Goal: Check status: Check status

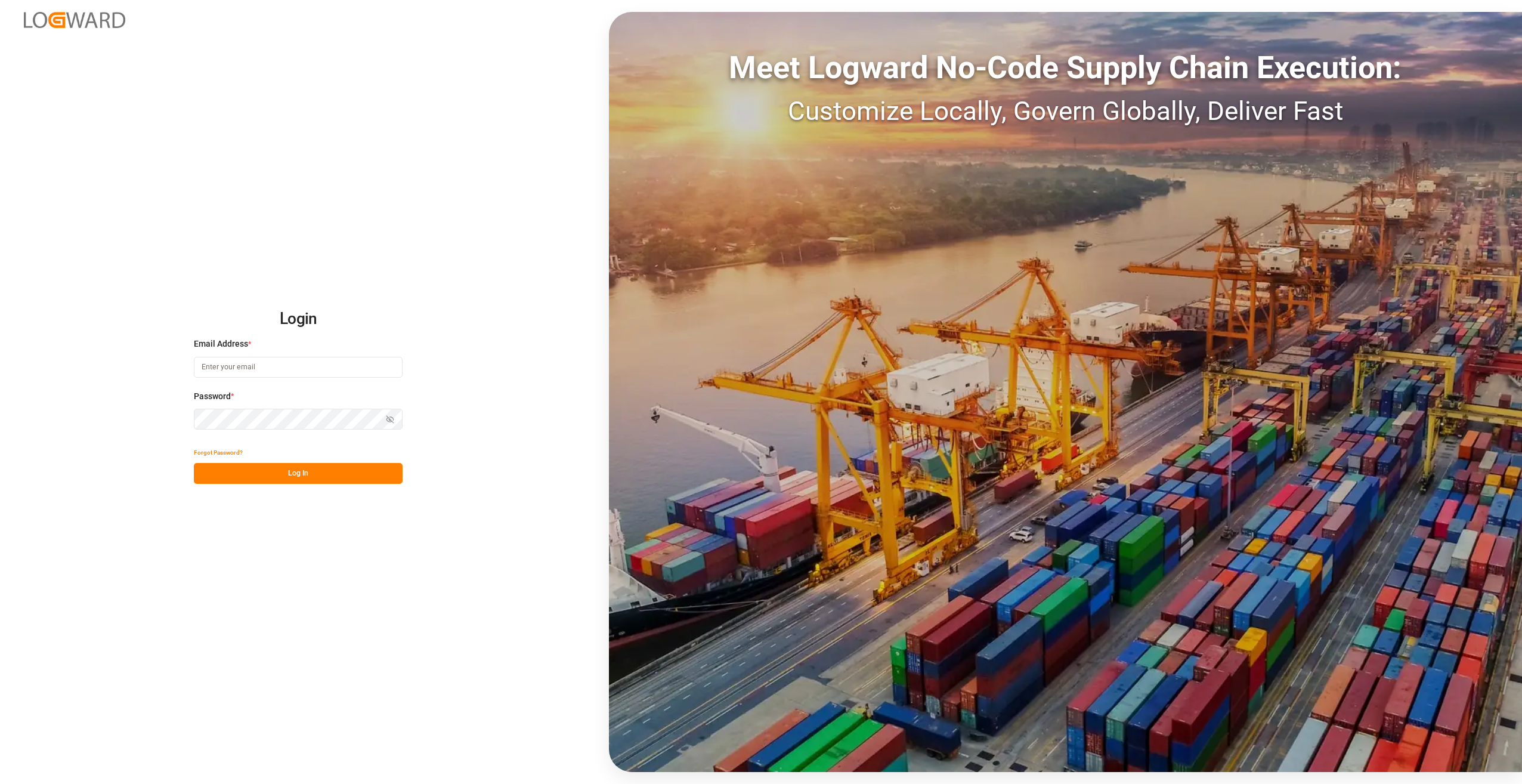
type input "[PERSON_NAME][EMAIL_ADDRESS][PERSON_NAME][DOMAIN_NAME]"
click at [324, 472] on button "Log In" at bounding box center [298, 473] width 209 height 21
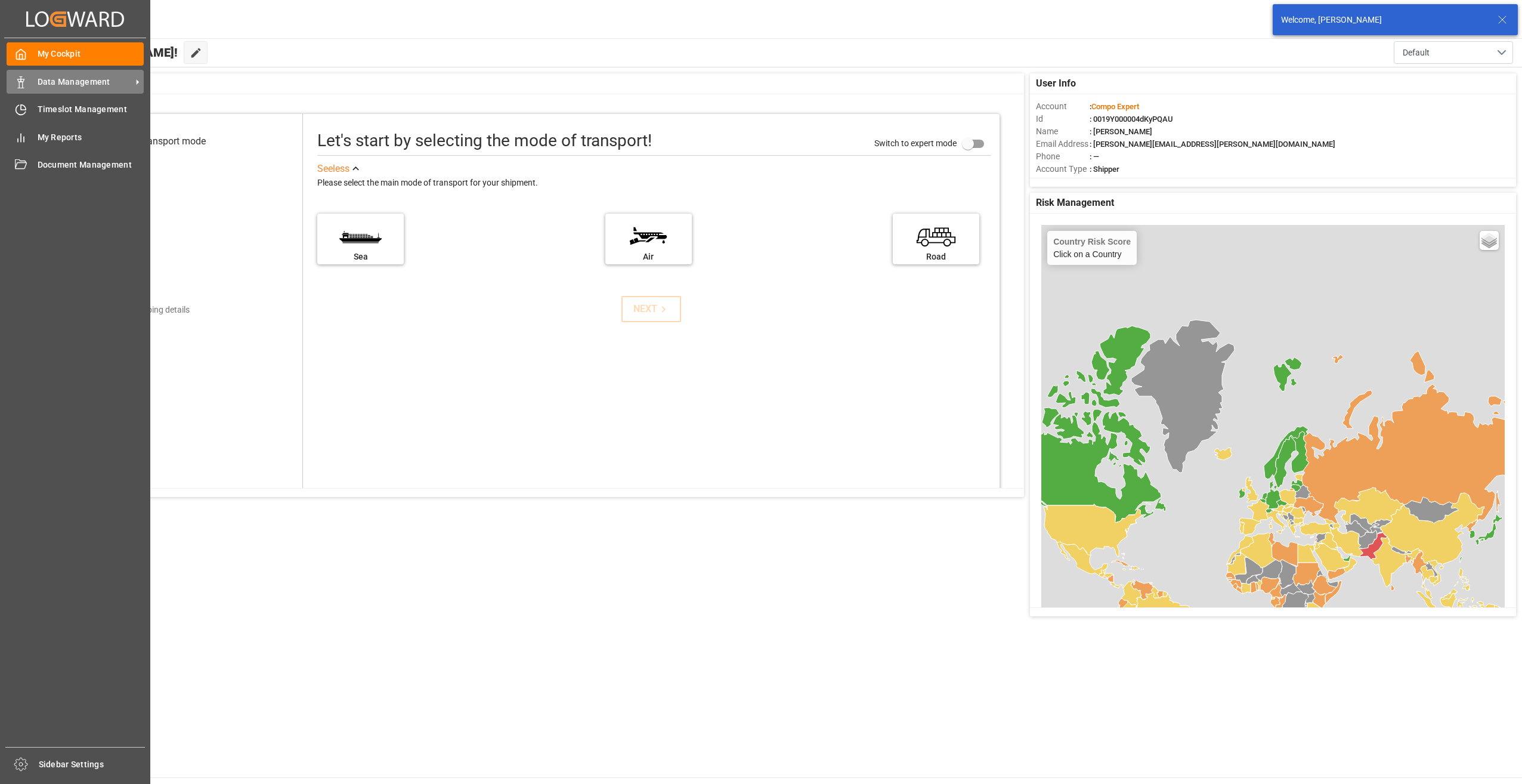
click at [27, 84] on div "Data Management Data Management" at bounding box center [75, 81] width 137 height 23
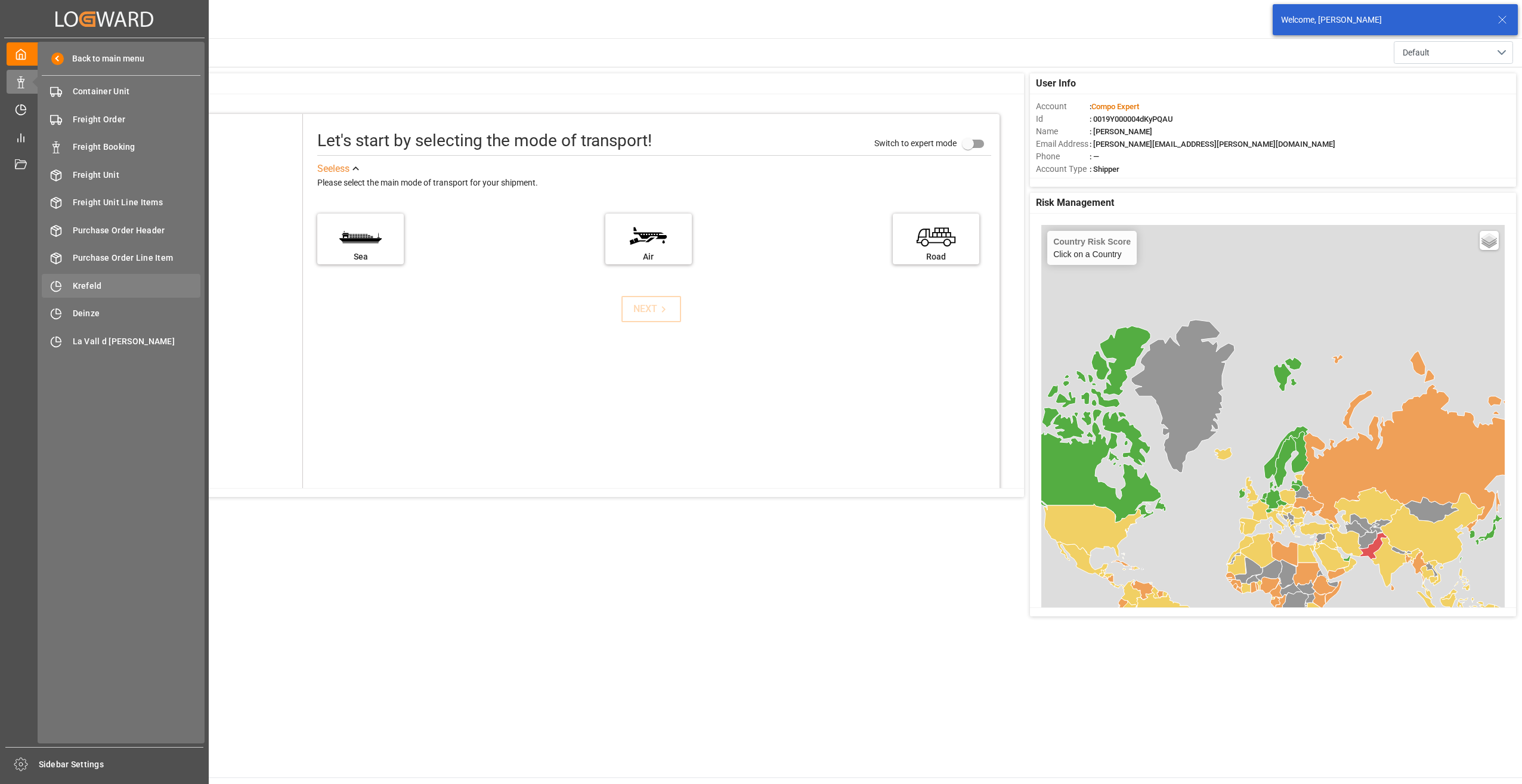
click at [92, 287] on span "Krefeld" at bounding box center [136, 286] width 128 height 12
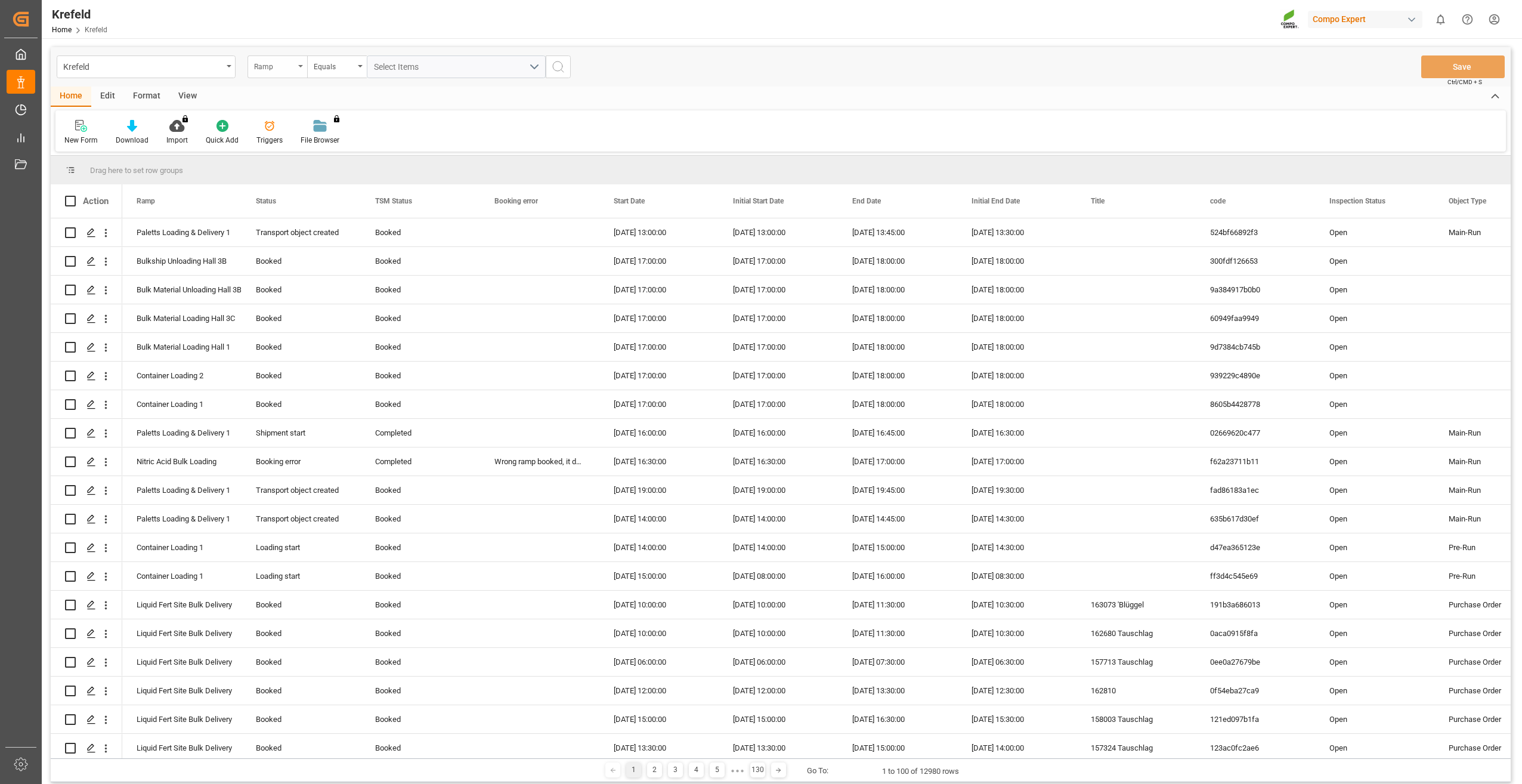
click at [269, 67] on div "Ramp" at bounding box center [275, 65] width 41 height 14
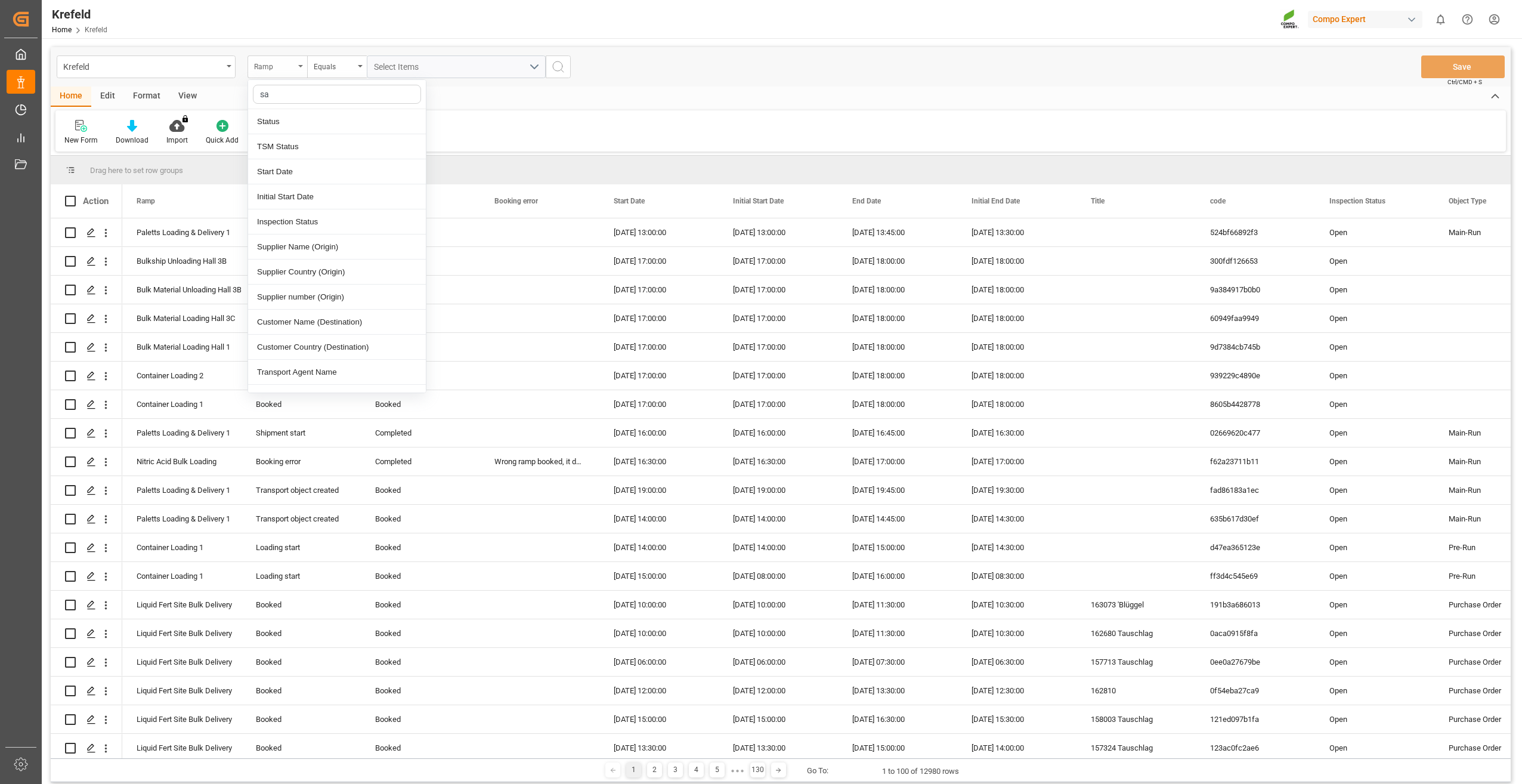
type input "sap"
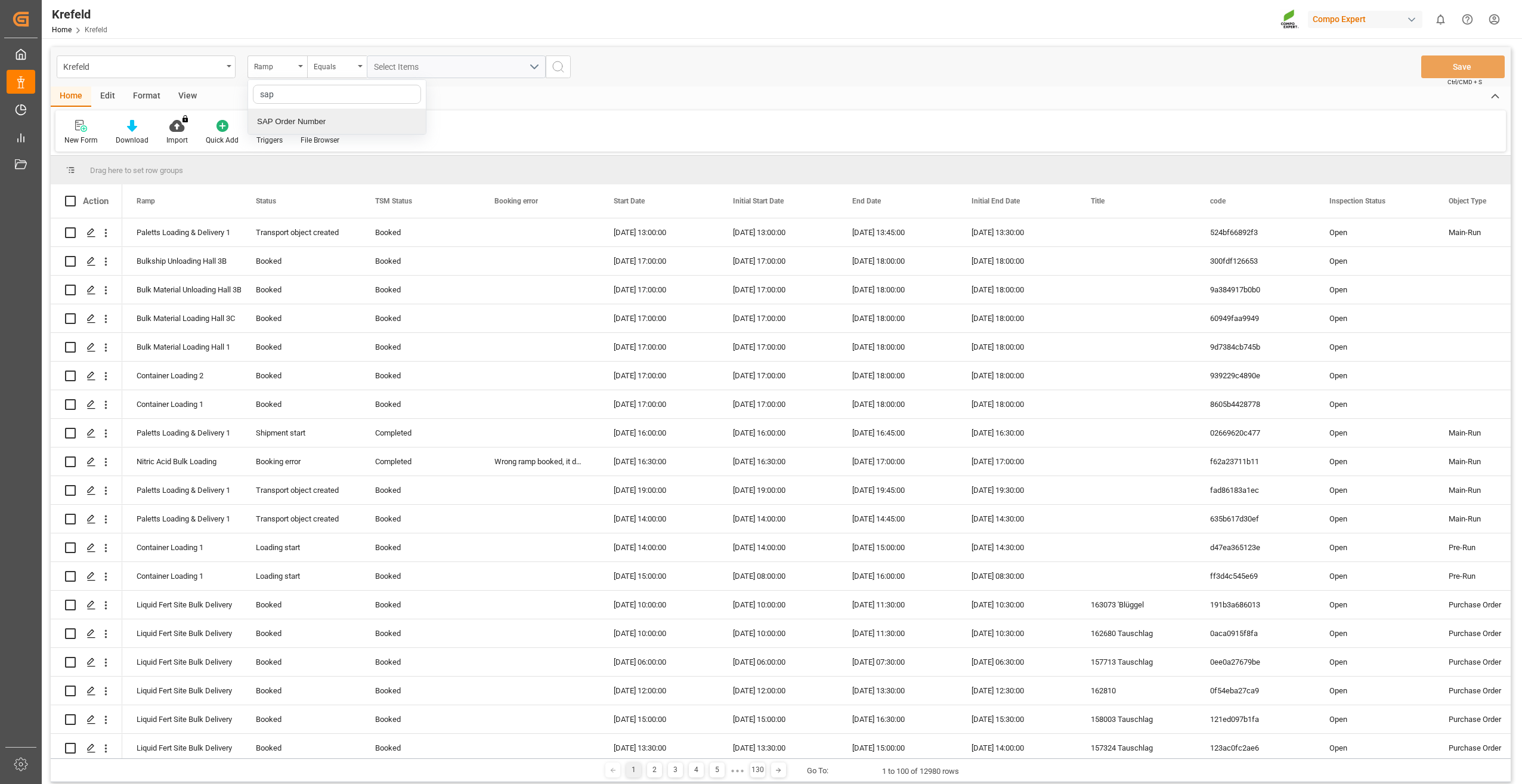
click at [305, 123] on div "SAP Order Number" at bounding box center [337, 121] width 178 height 25
click at [389, 71] on input "text" at bounding box center [456, 66] width 179 height 22
type input "2000000604;"
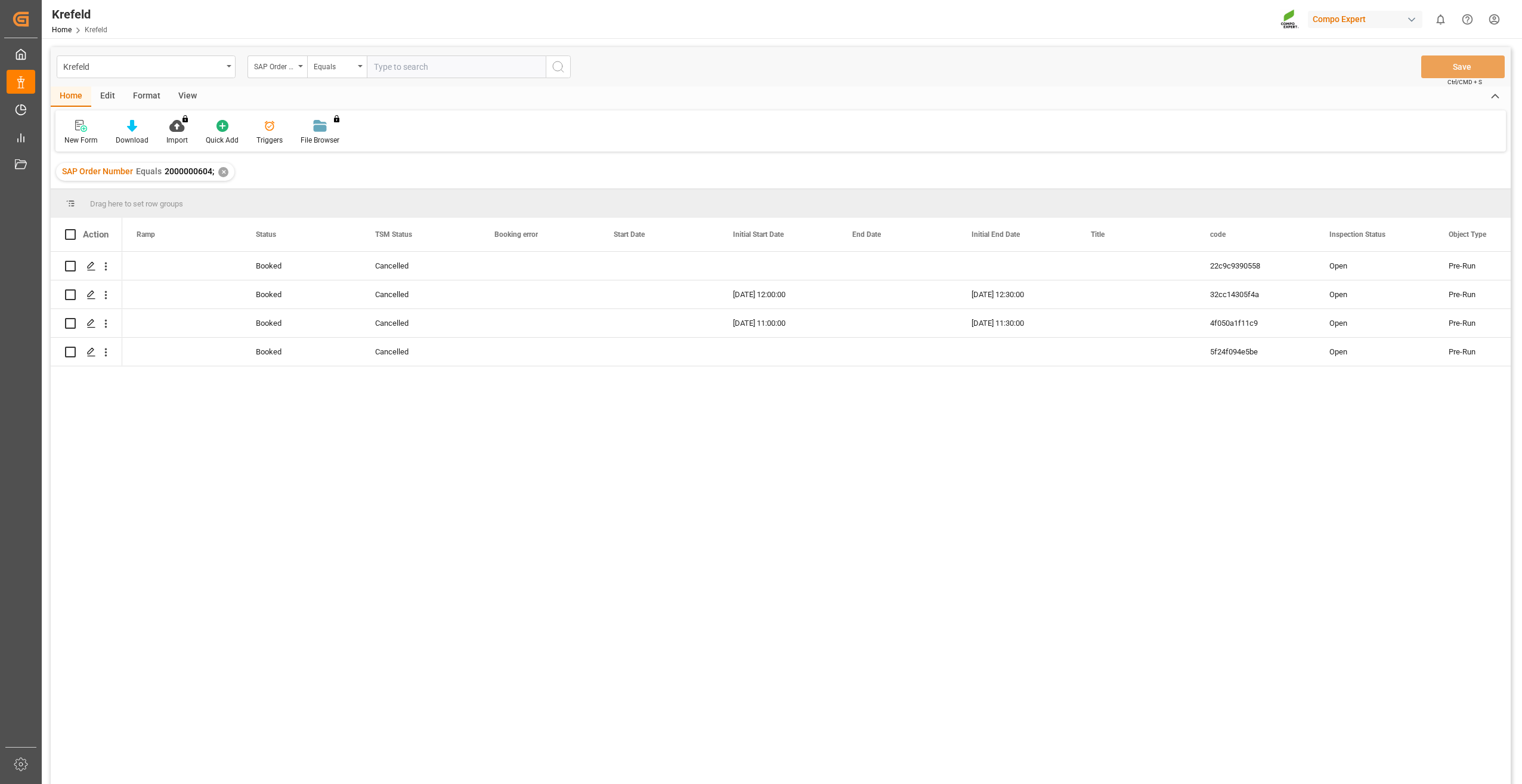
click at [221, 172] on div "✕" at bounding box center [223, 172] width 10 height 10
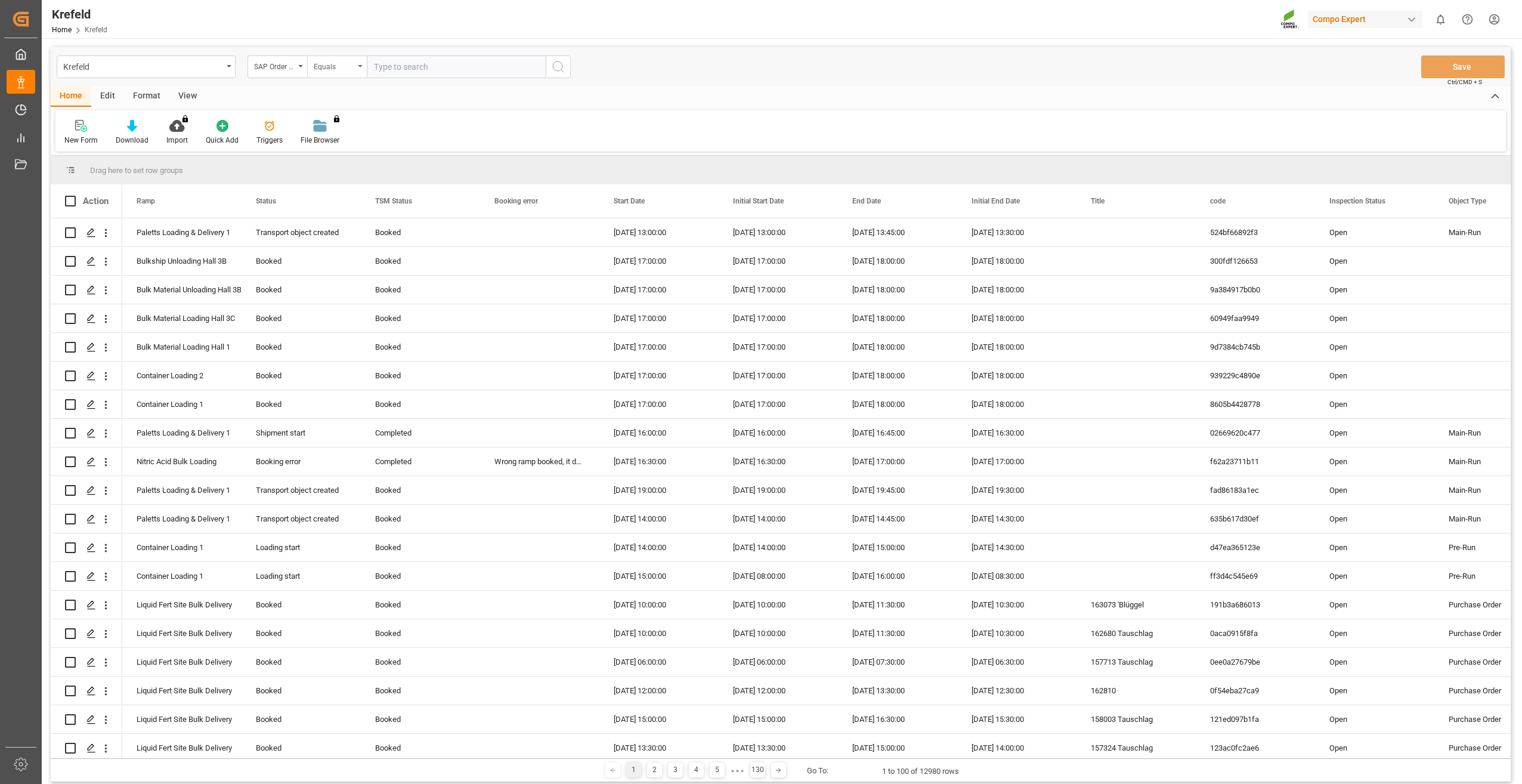
click at [330, 68] on div "Equals" at bounding box center [334, 65] width 41 height 14
click at [344, 146] on div "Fuzzy search" at bounding box center [397, 146] width 178 height 25
click at [414, 60] on input "text" at bounding box center [456, 66] width 179 height 22
paste input "2000000604"
type input "2000000604"
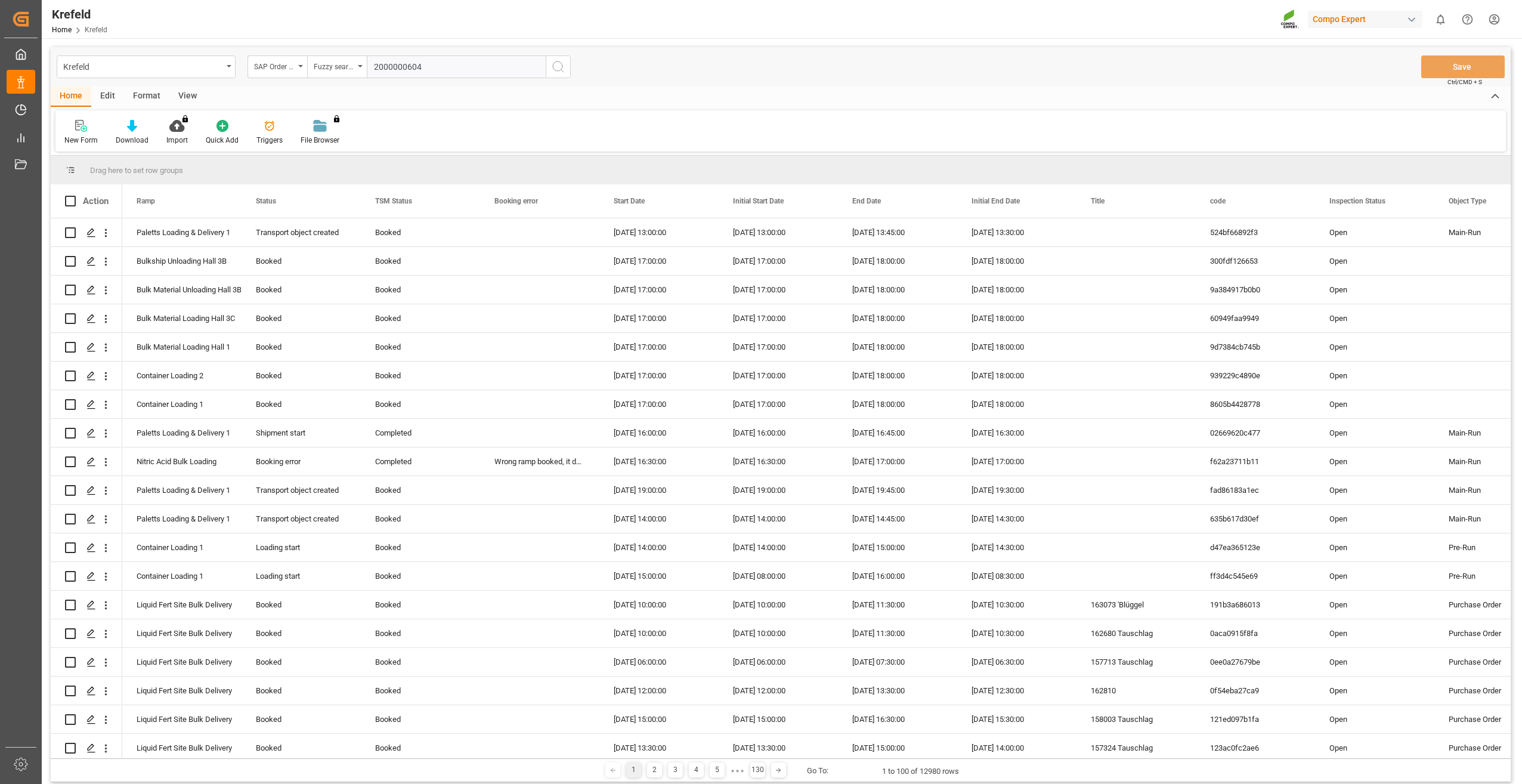
click at [565, 66] on icon "search button" at bounding box center [558, 66] width 14 height 14
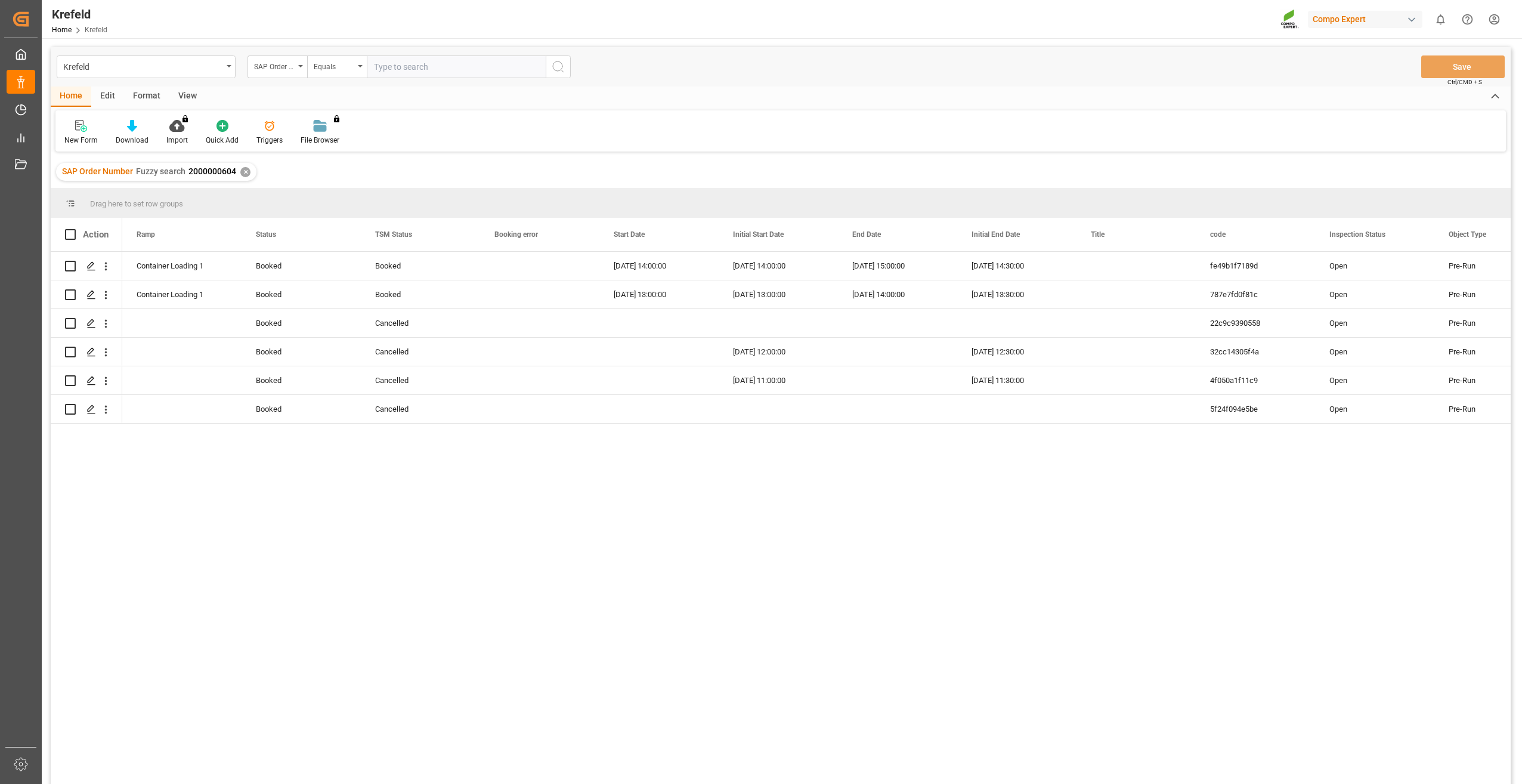
click at [248, 173] on div "✕" at bounding box center [245, 172] width 10 height 10
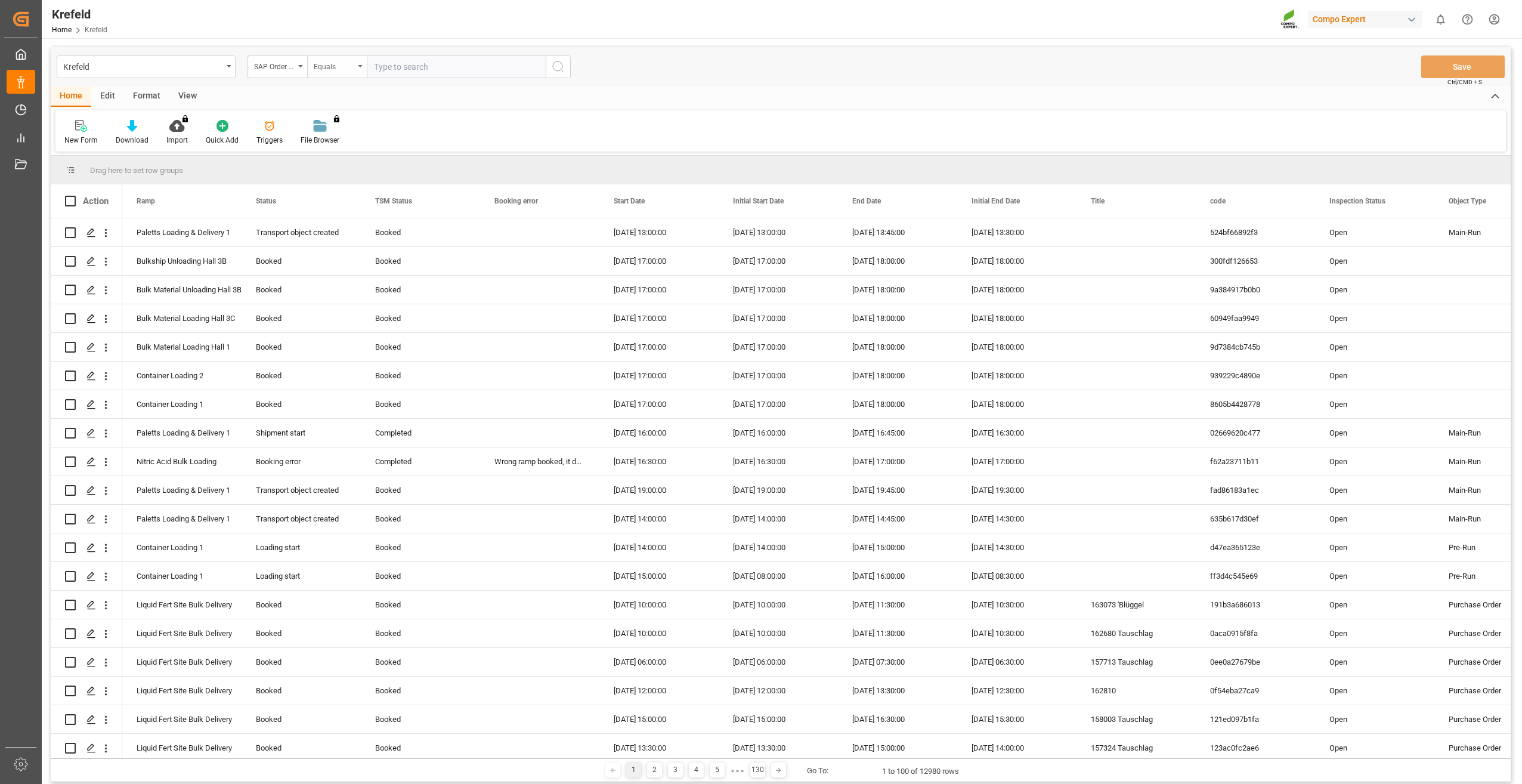
click at [359, 67] on div "Equals" at bounding box center [337, 66] width 60 height 22
click at [347, 141] on div "Fuzzy search" at bounding box center [397, 146] width 178 height 25
click at [394, 63] on input "text" at bounding box center [456, 66] width 179 height 22
paste input "2000000607"
type input "2000000607"
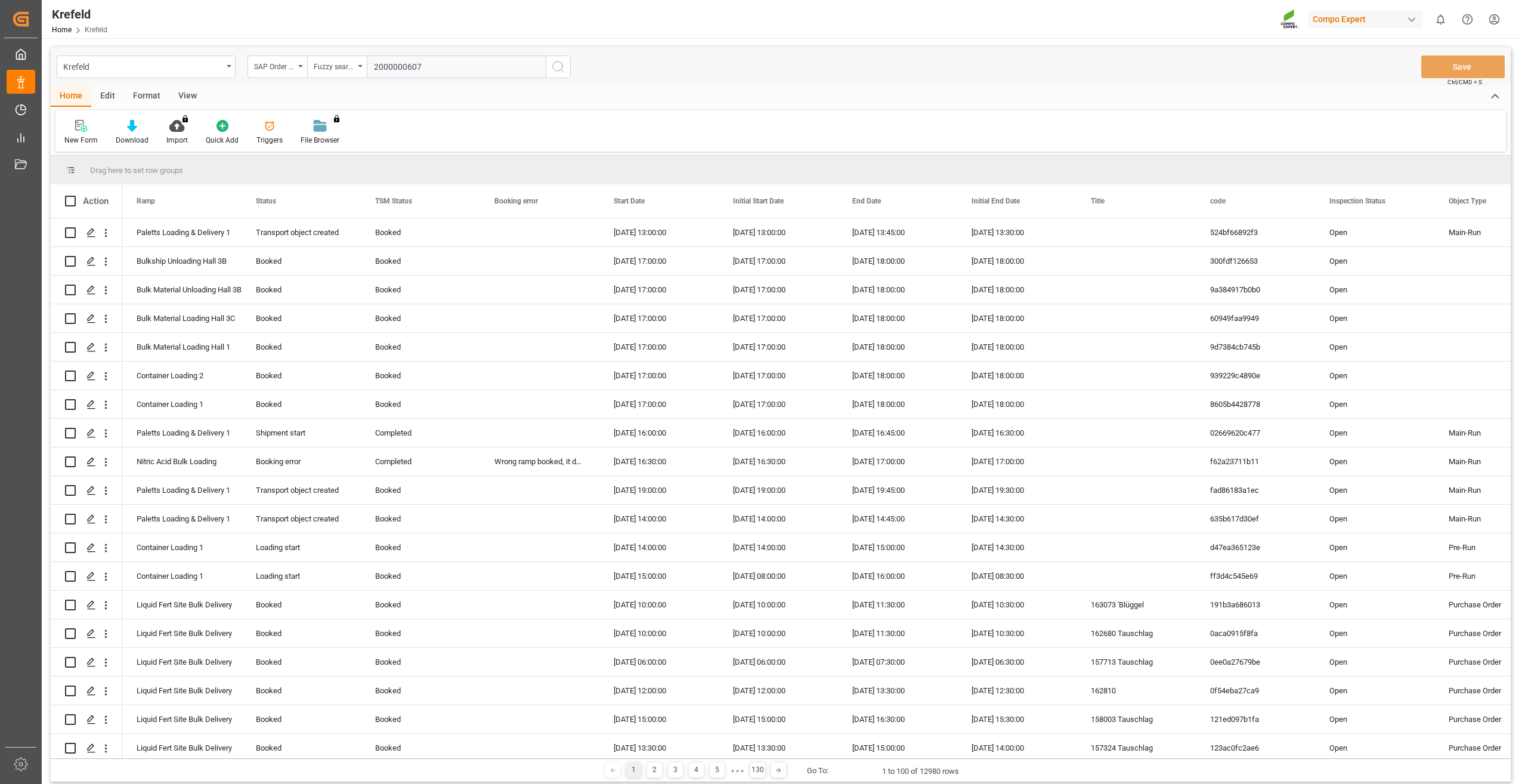
click at [555, 72] on icon "search button" at bounding box center [558, 66] width 14 height 14
